Goal: Information Seeking & Learning: Learn about a topic

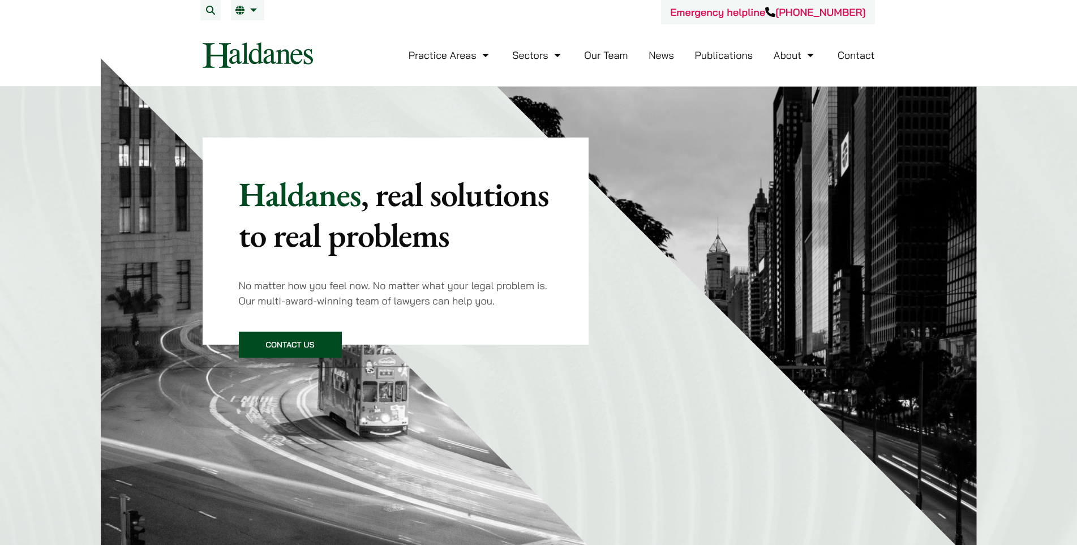
click at [597, 51] on link "Our Team" at bounding box center [606, 55] width 44 height 13
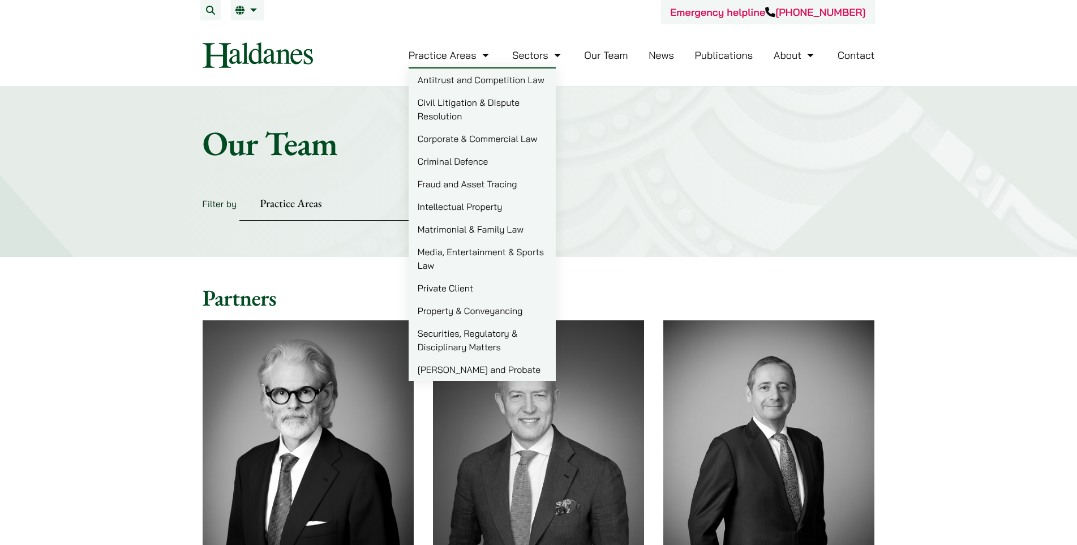
click at [483, 137] on link "Corporate & Commercial Law" at bounding box center [481, 138] width 147 height 23
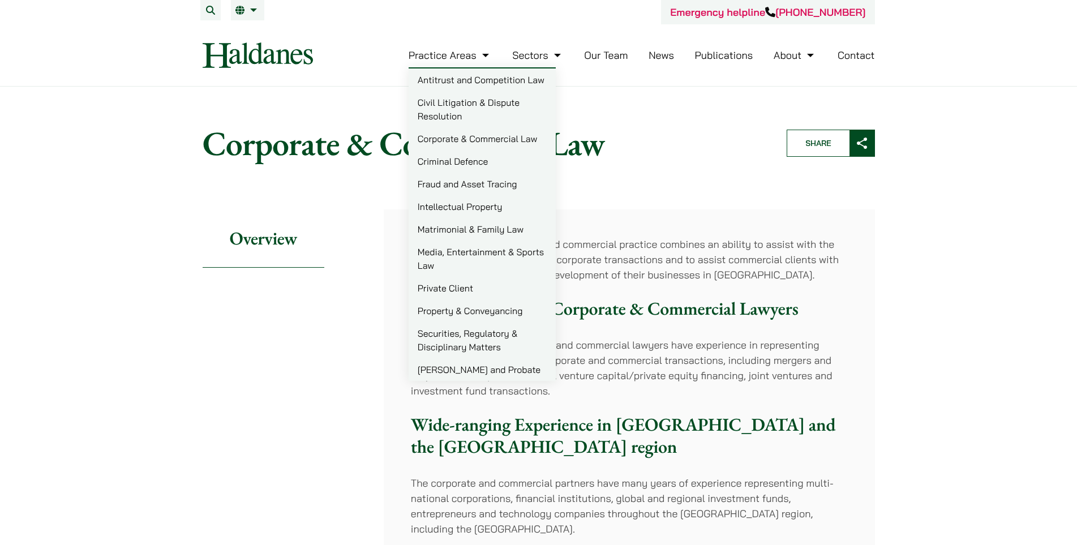
click at [457, 287] on link "Private Client" at bounding box center [481, 288] width 147 height 23
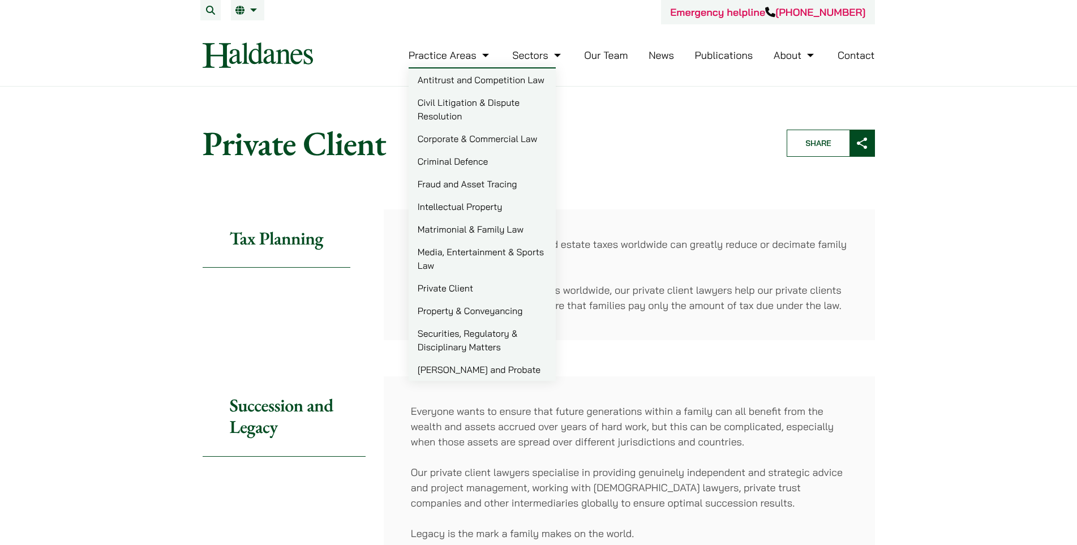
click at [458, 229] on link "Matrimonial & Family Law" at bounding box center [481, 229] width 147 height 23
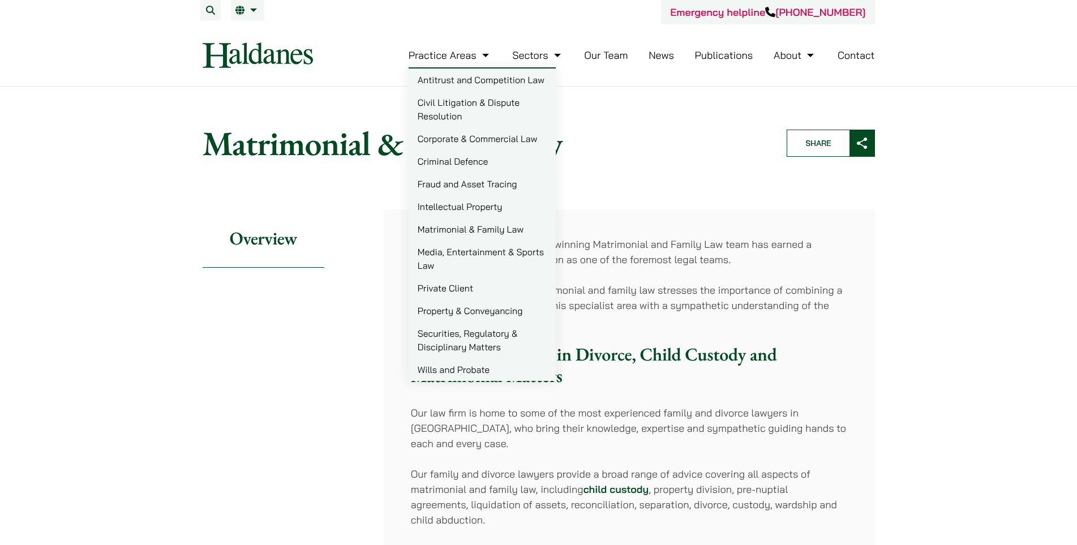
click at [453, 332] on link "Securities, Regulatory & Disciplinary Matters" at bounding box center [481, 340] width 147 height 36
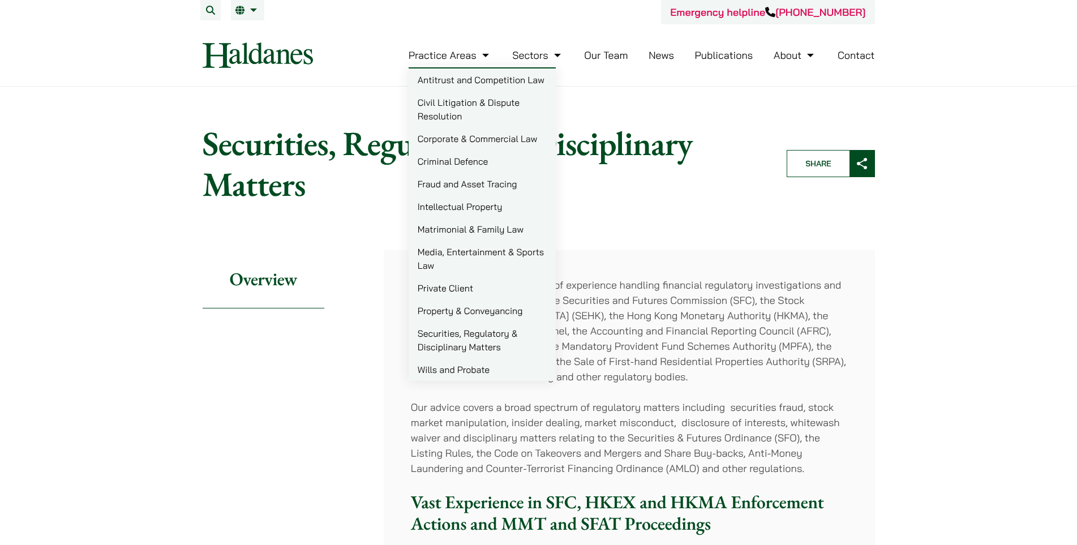
click at [432, 103] on link "Civil Litigation & Dispute Resolution" at bounding box center [481, 109] width 147 height 36
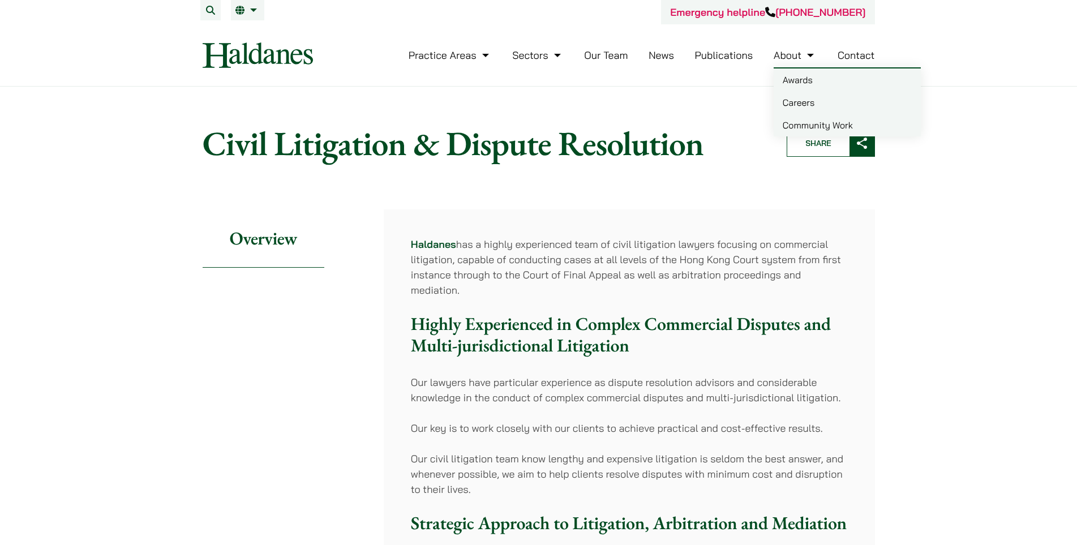
click at [799, 100] on link "Careers" at bounding box center [846, 102] width 147 height 23
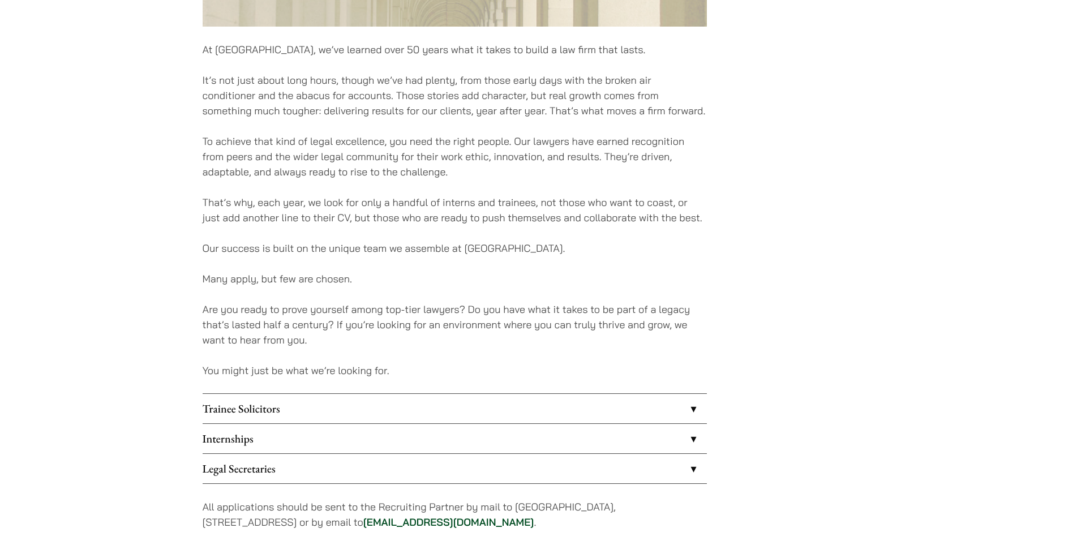
scroll to position [792, 0]
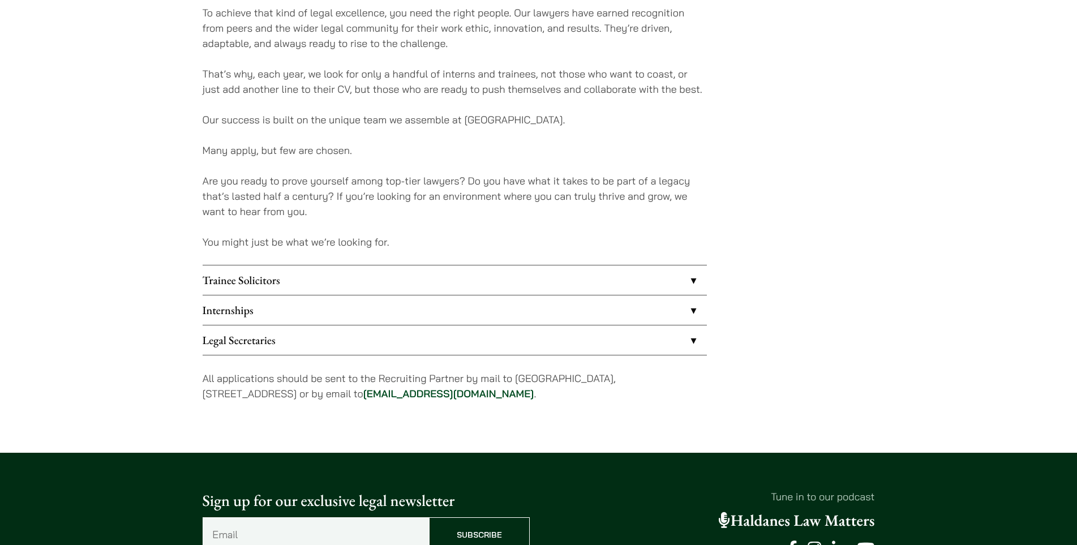
click at [428, 277] on link "Trainee Solicitors" at bounding box center [455, 279] width 504 height 29
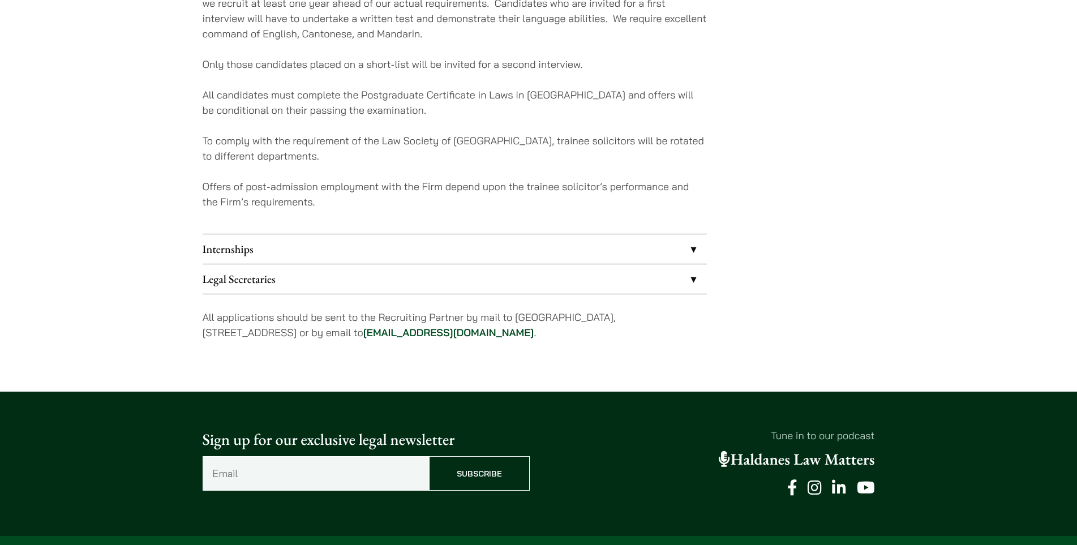
scroll to position [1131, 0]
click at [236, 250] on link "Internships" at bounding box center [455, 248] width 504 height 29
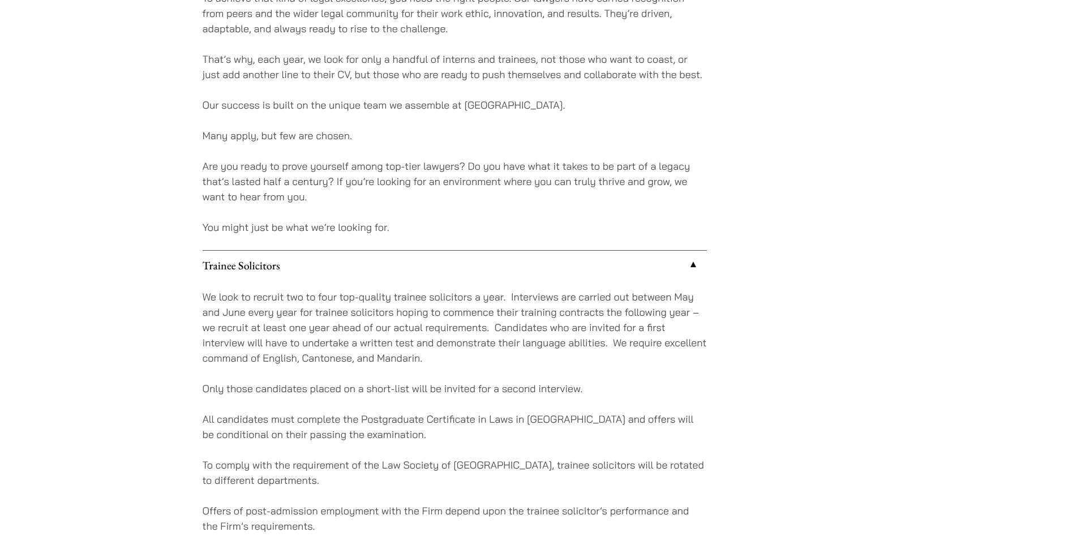
scroll to position [792, 0]
